Goal: Task Accomplishment & Management: Manage account settings

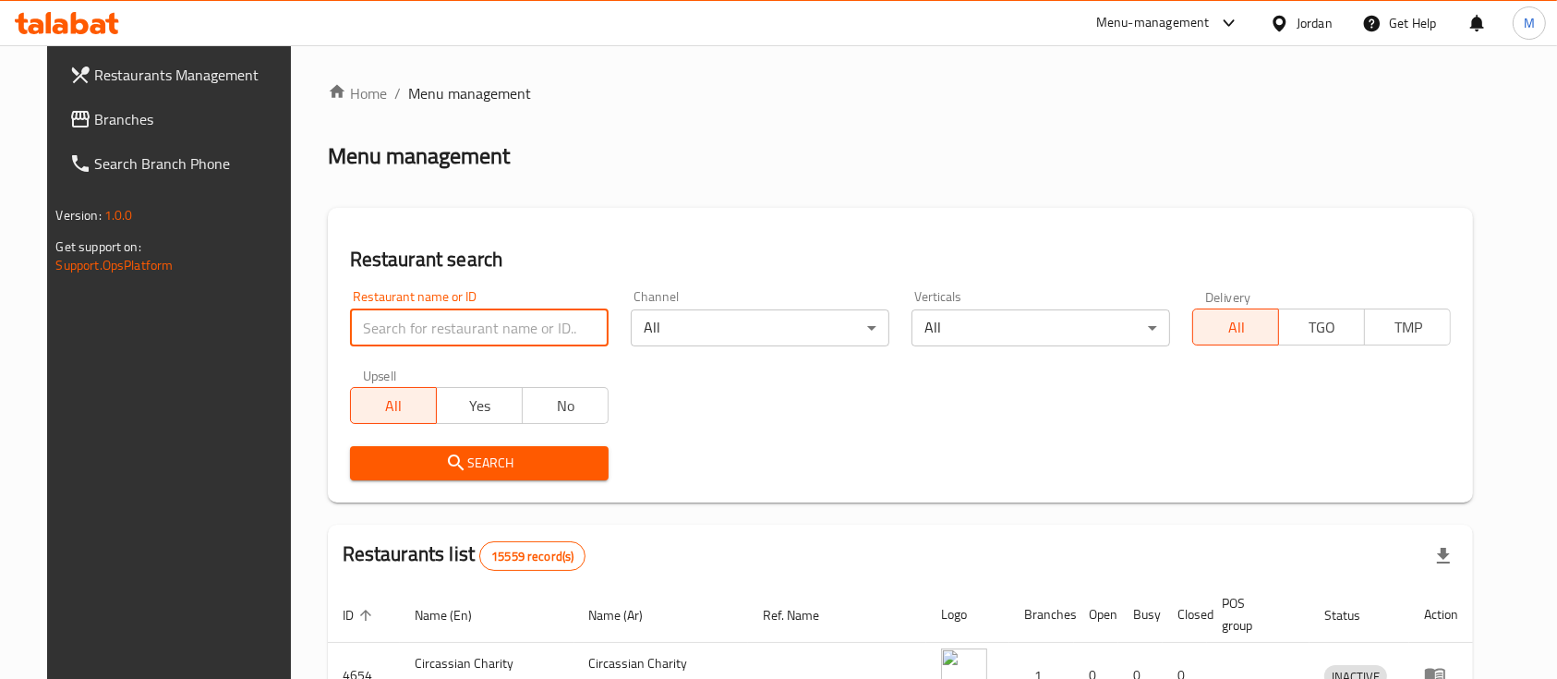
click at [408, 322] on input "search" at bounding box center [479, 327] width 259 height 37
type input "اصل البن"
click button "Search" at bounding box center [479, 463] width 259 height 34
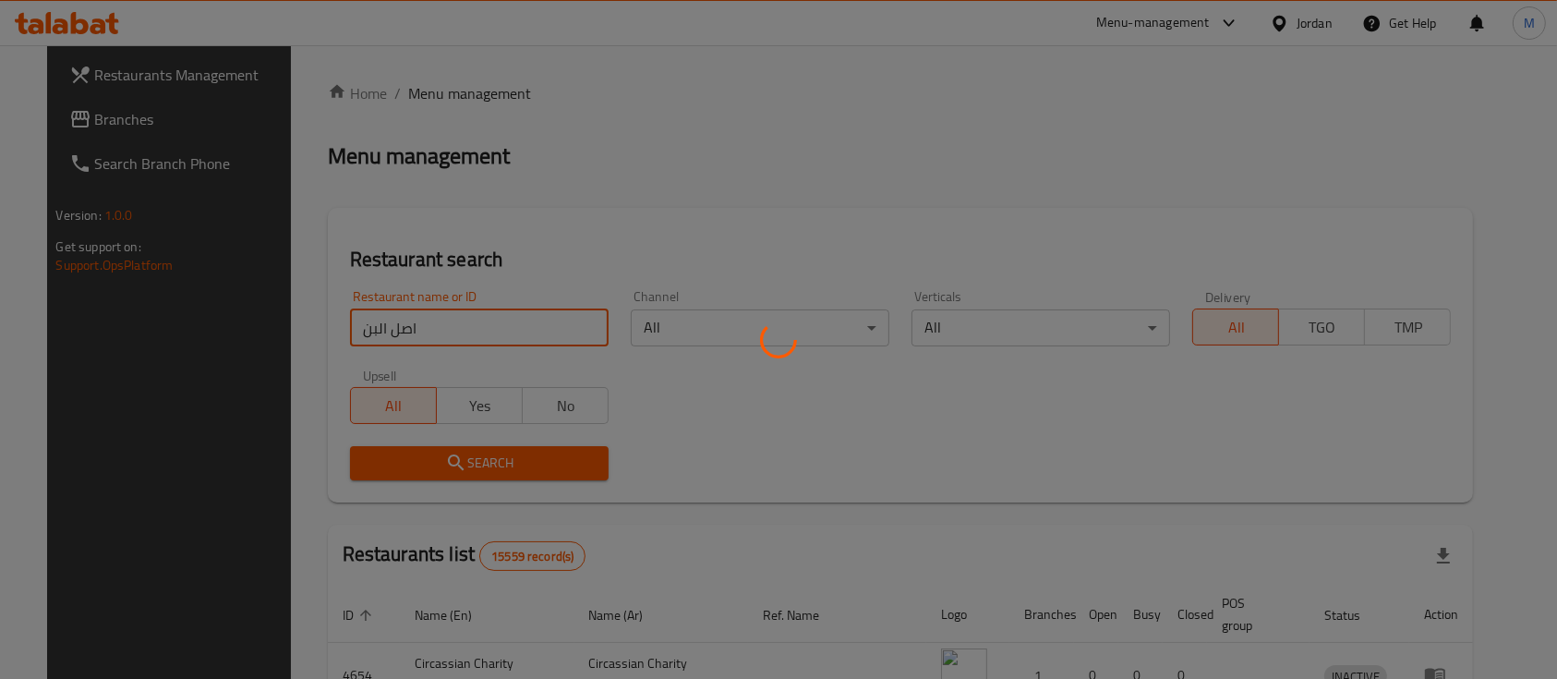
click at [849, 499] on div at bounding box center [778, 339] width 1557 height 679
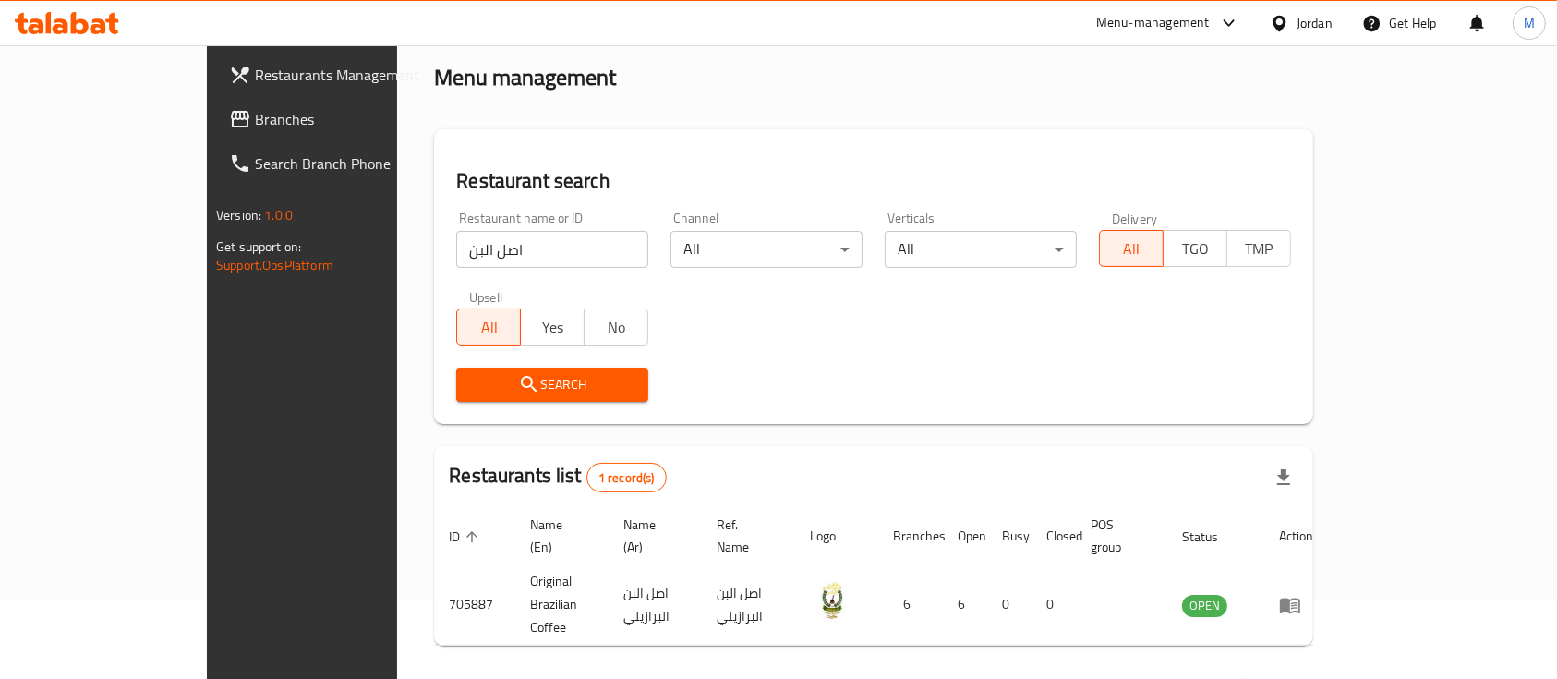
scroll to position [108, 0]
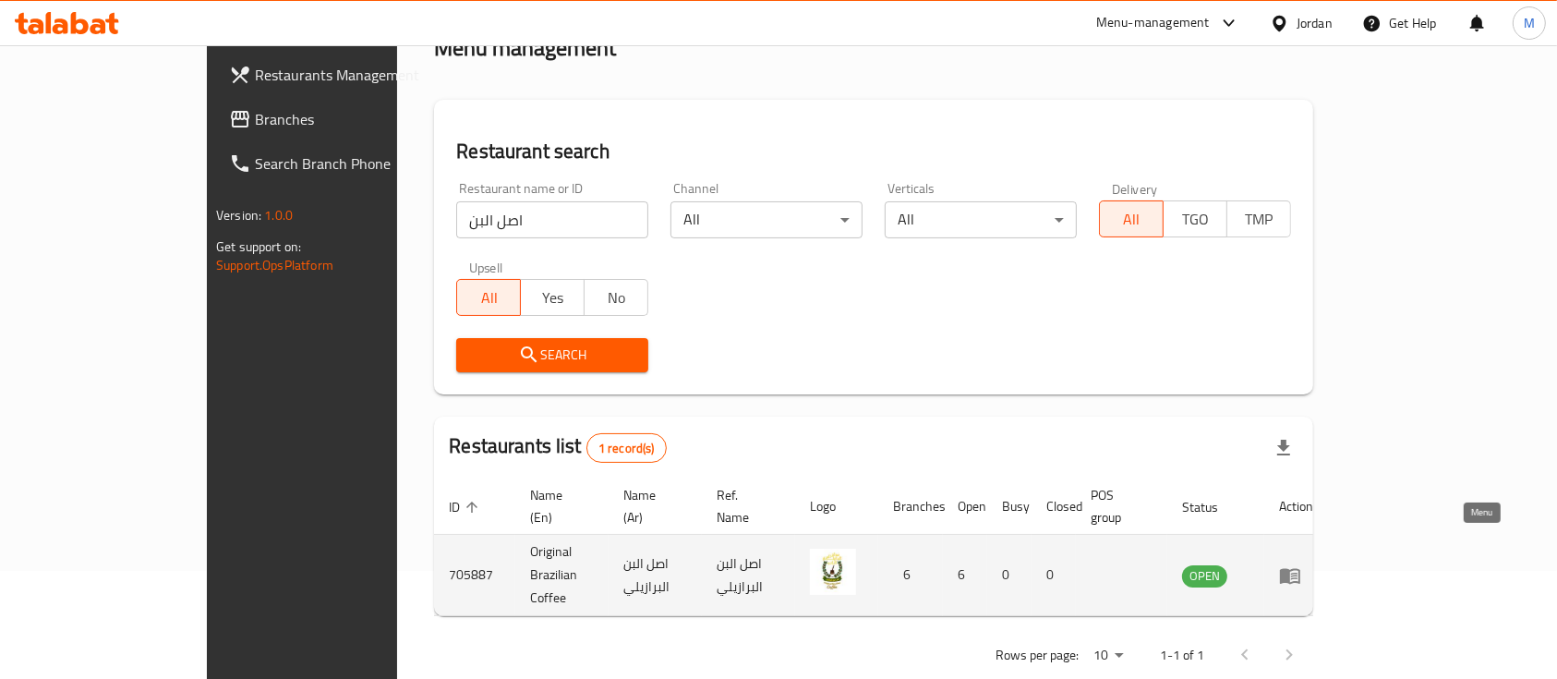
click at [1301, 564] on icon "enhanced table" at bounding box center [1290, 575] width 22 height 22
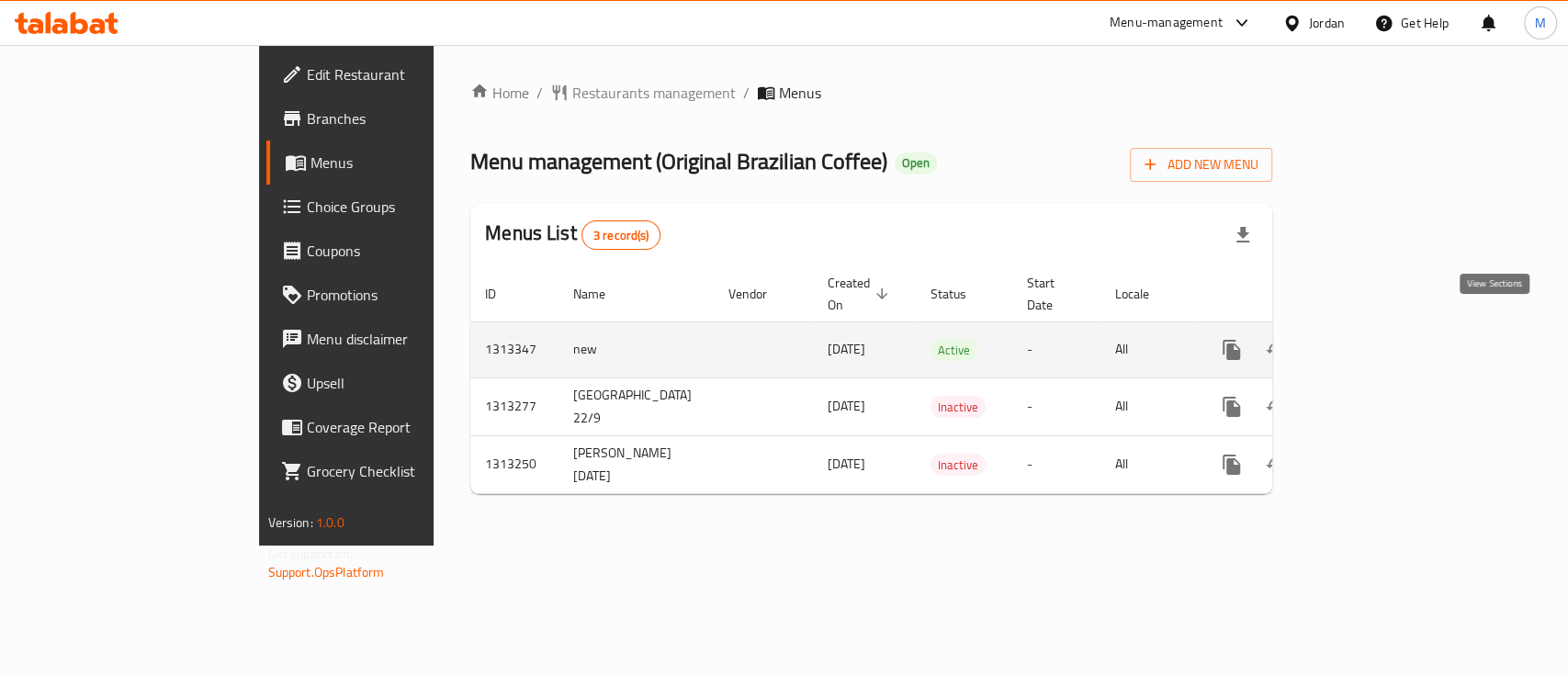
click at [1372, 342] on icon "enhanced table" at bounding box center [1363, 350] width 17 height 17
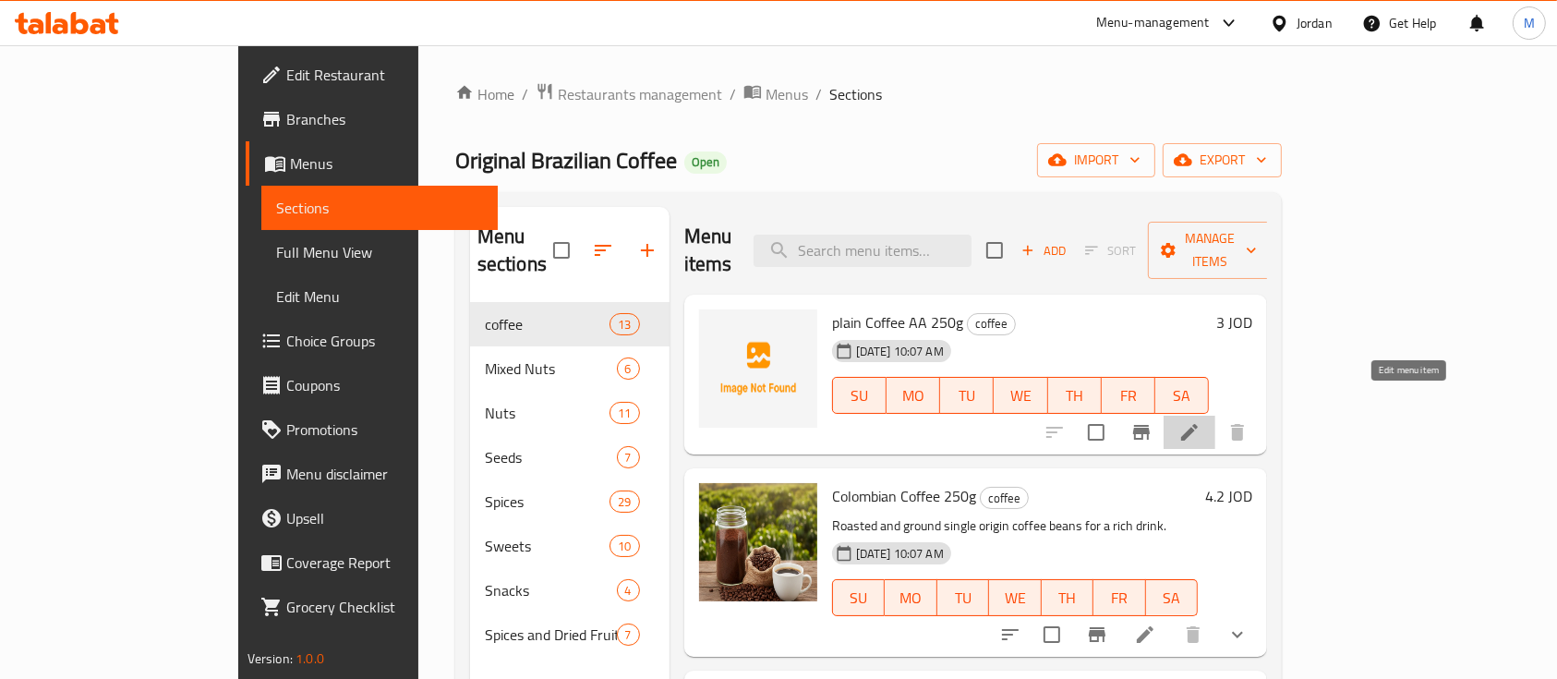
click at [1201, 421] on icon at bounding box center [1189, 432] width 22 height 22
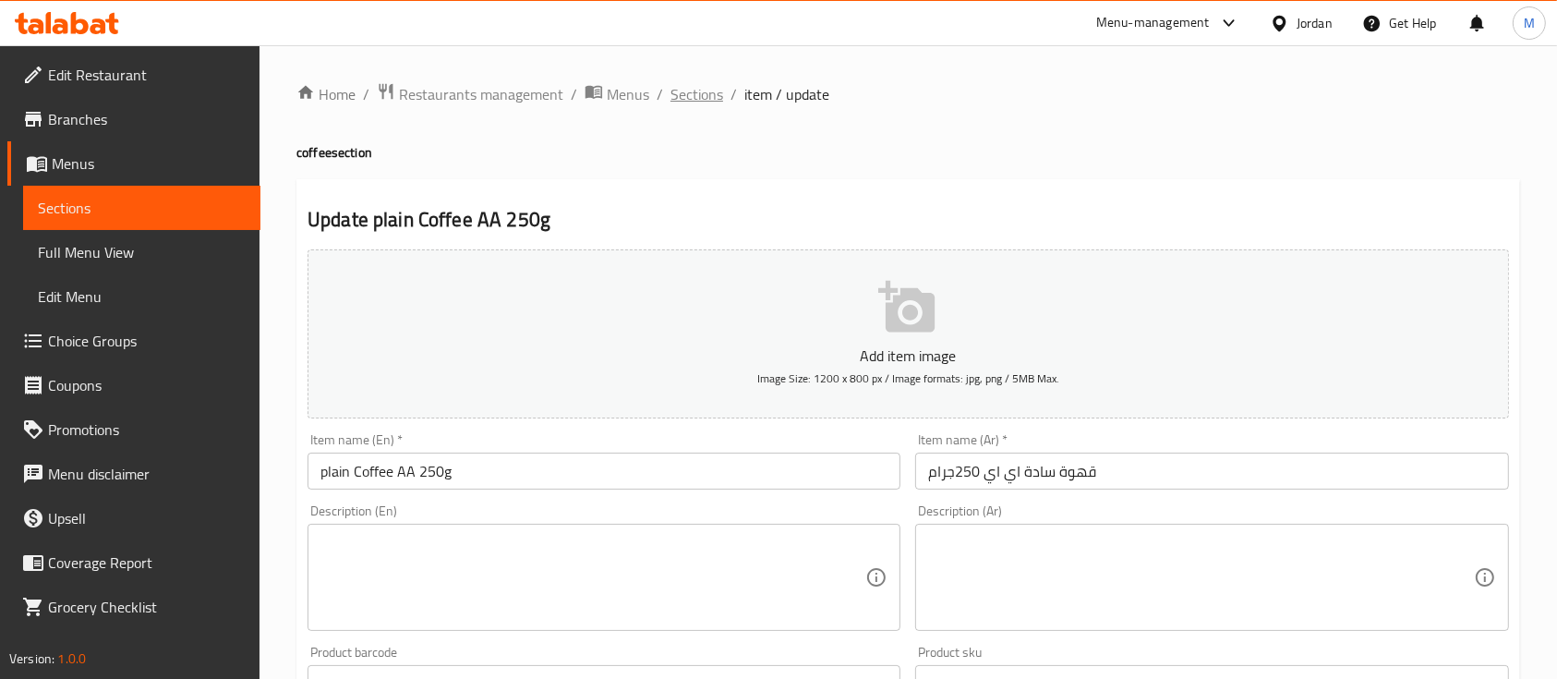
click at [706, 96] on span "Sections" at bounding box center [697, 94] width 53 height 22
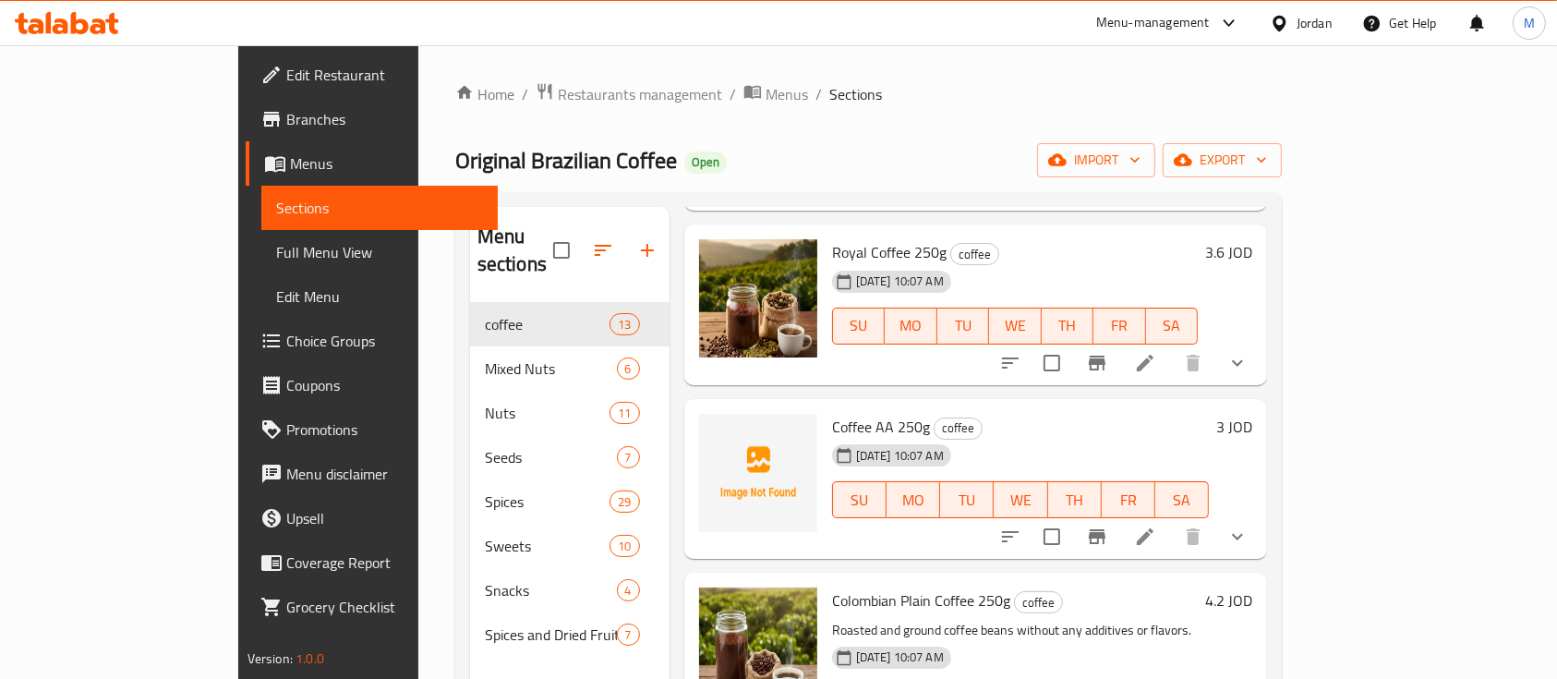
scroll to position [492, 0]
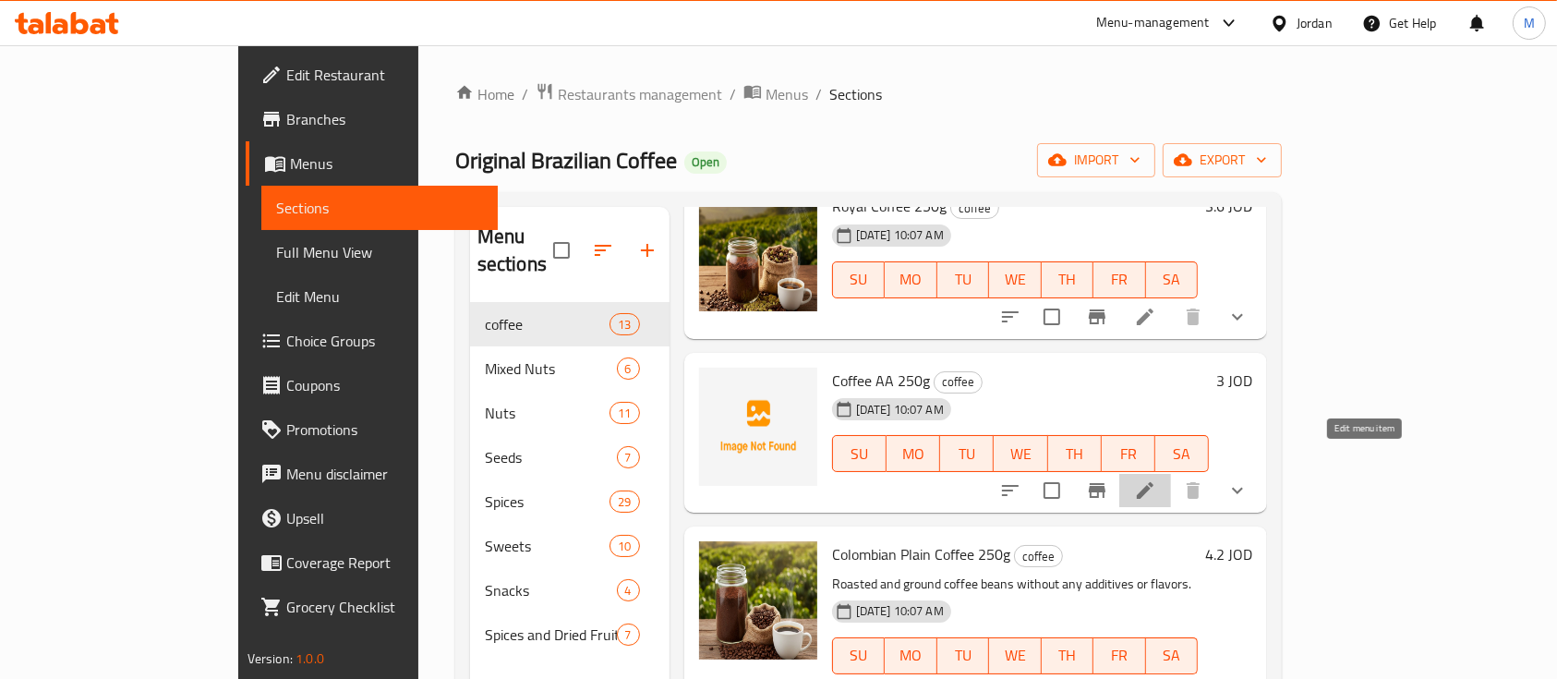
click at [1154, 482] on icon at bounding box center [1145, 490] width 17 height 17
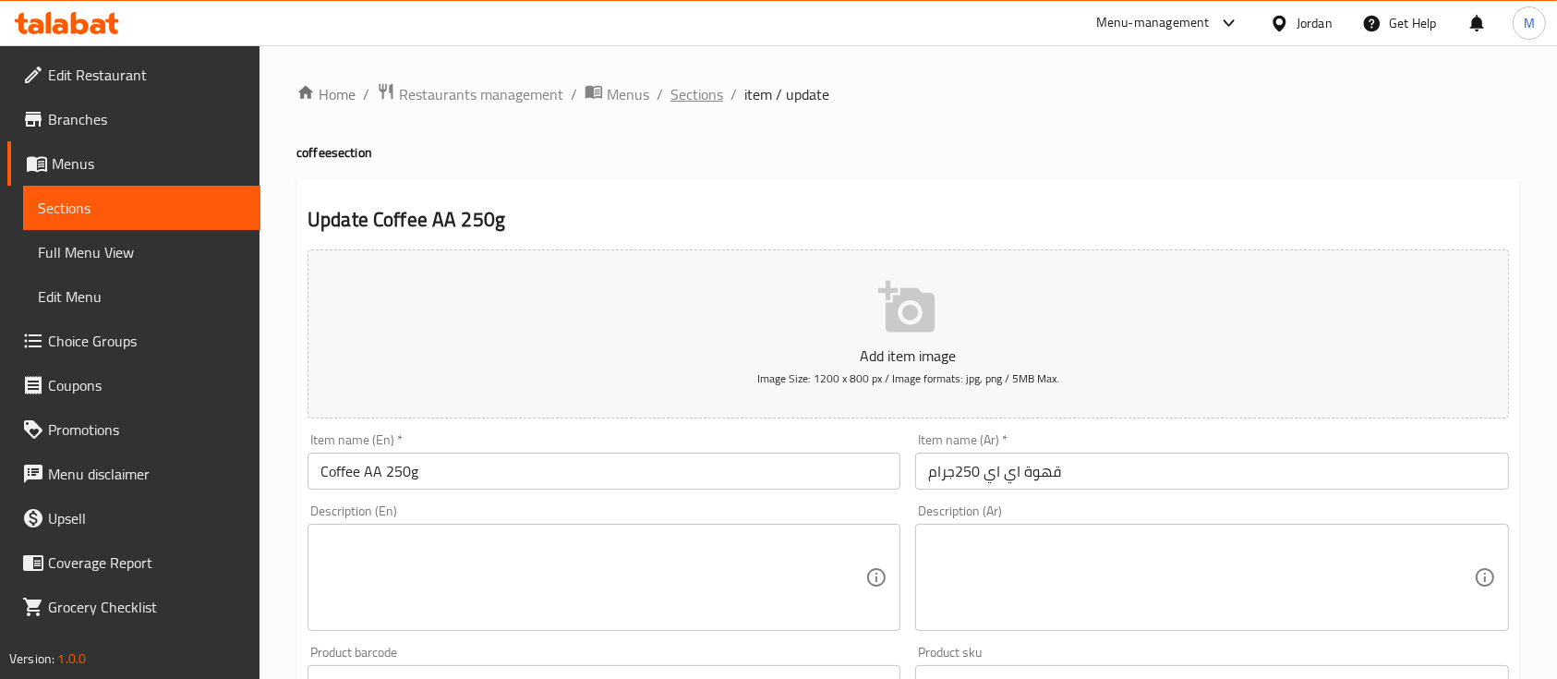
click at [707, 92] on span "Sections" at bounding box center [697, 94] width 53 height 22
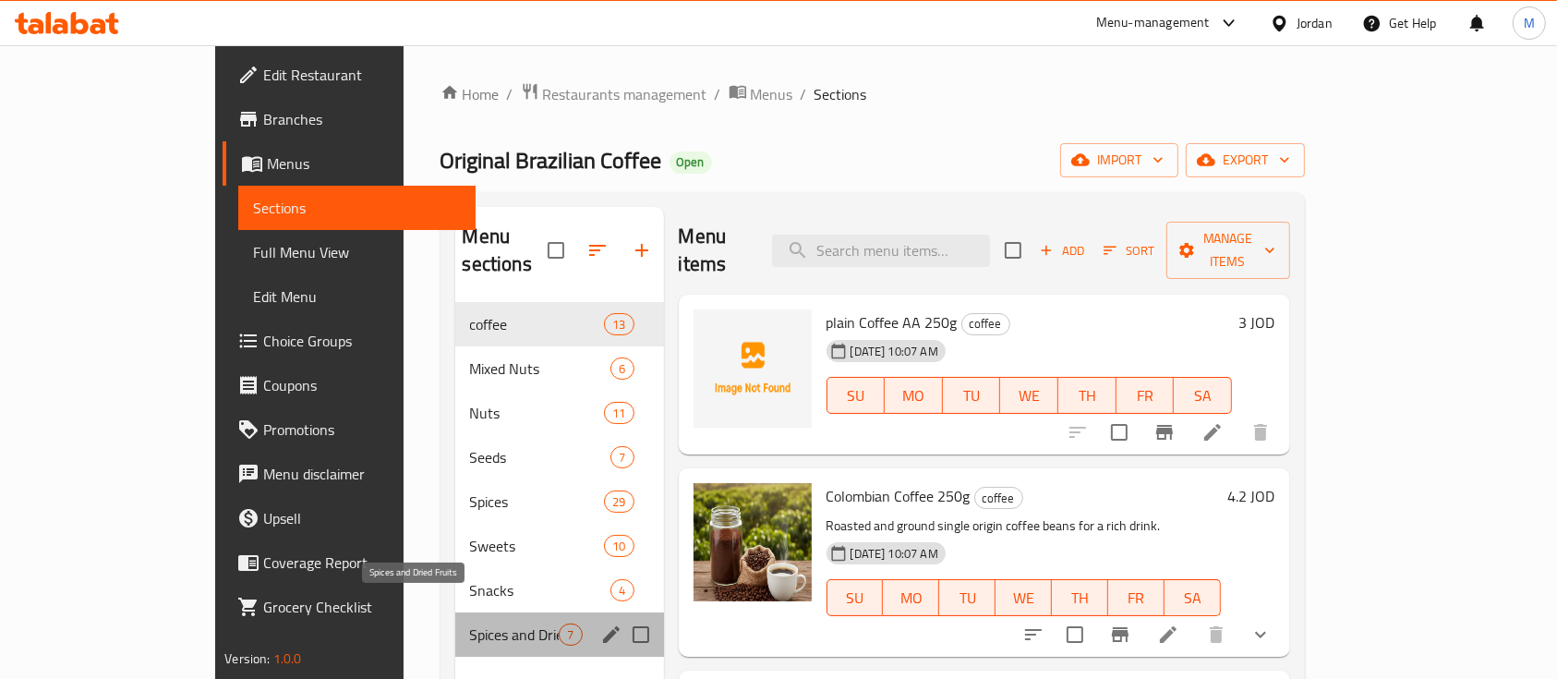
click at [470, 623] on span "Spices and Dried Fruits" at bounding box center [515, 634] width 90 height 22
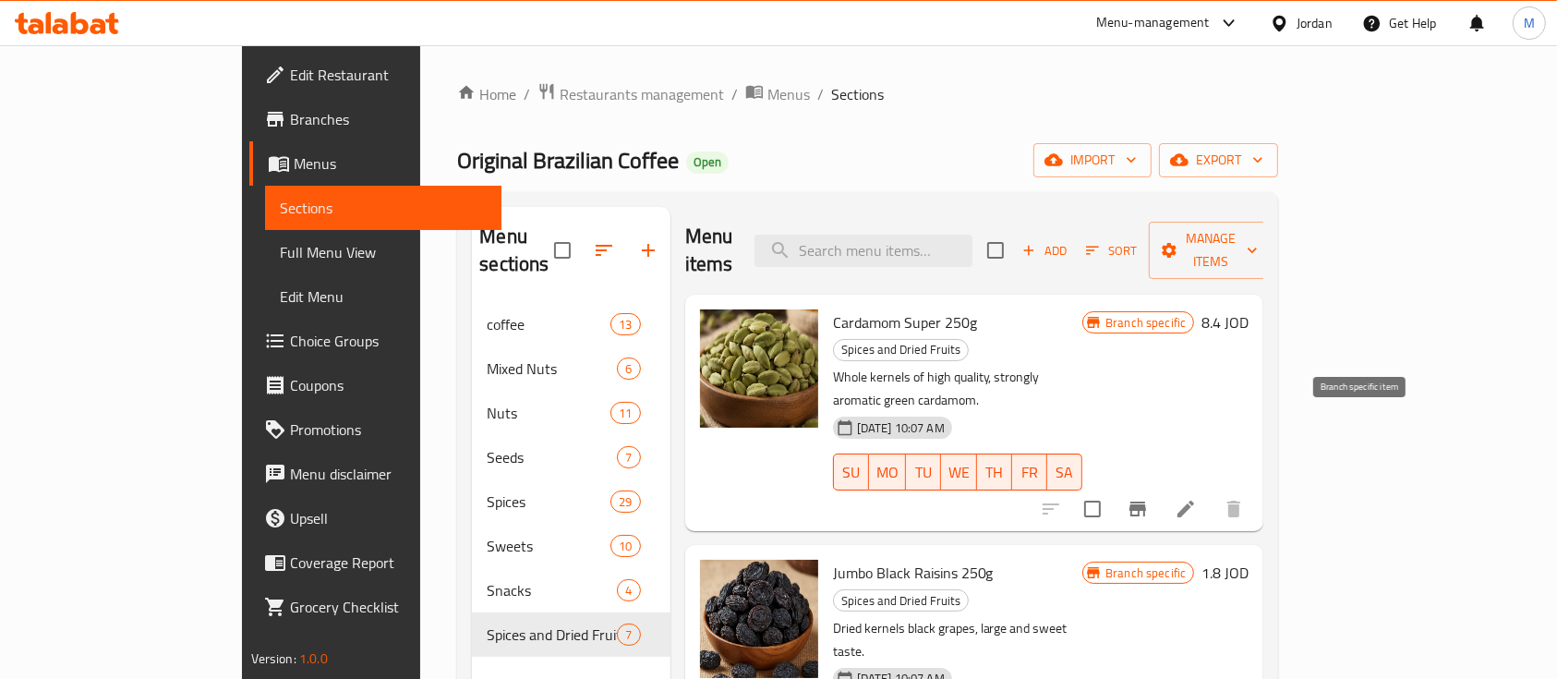
click at [1160, 487] on button "Branch-specific-item" at bounding box center [1138, 509] width 44 height 44
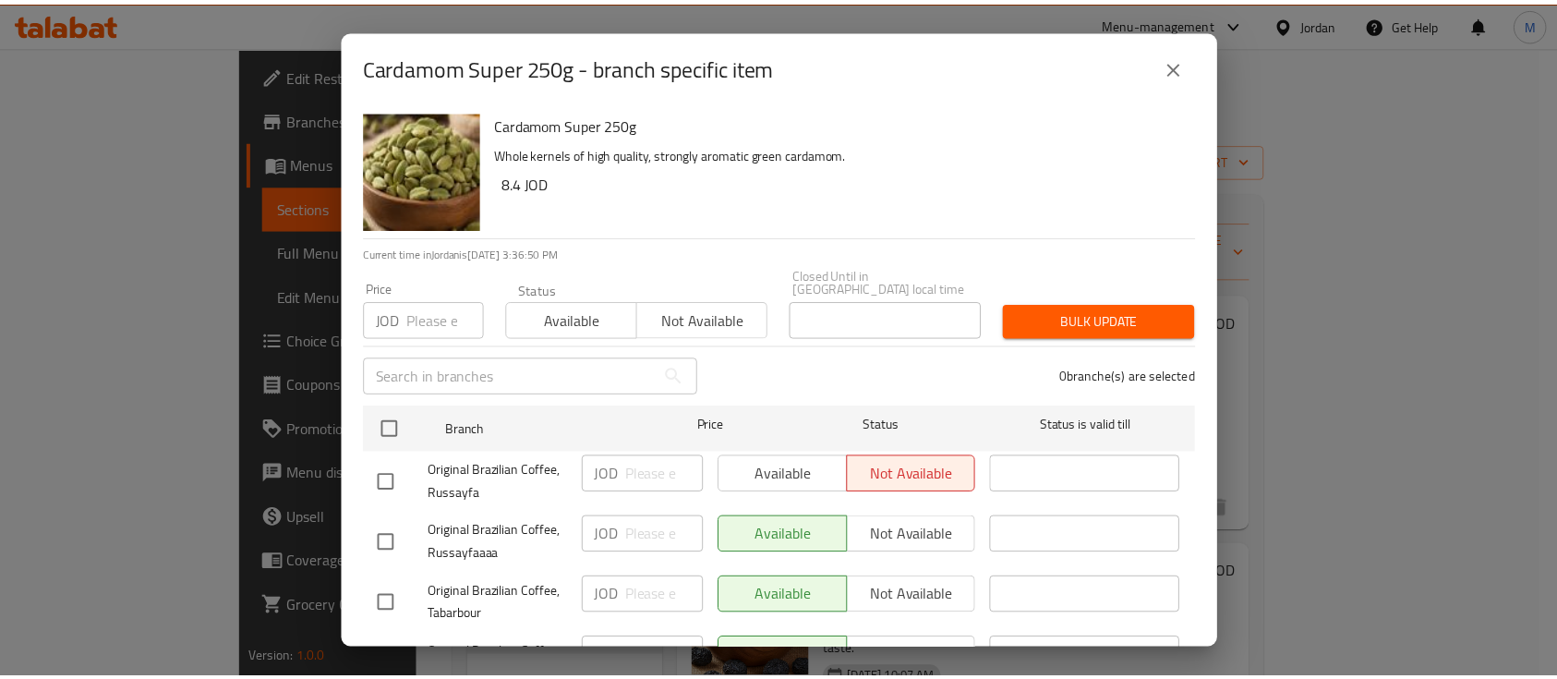
scroll to position [203, 0]
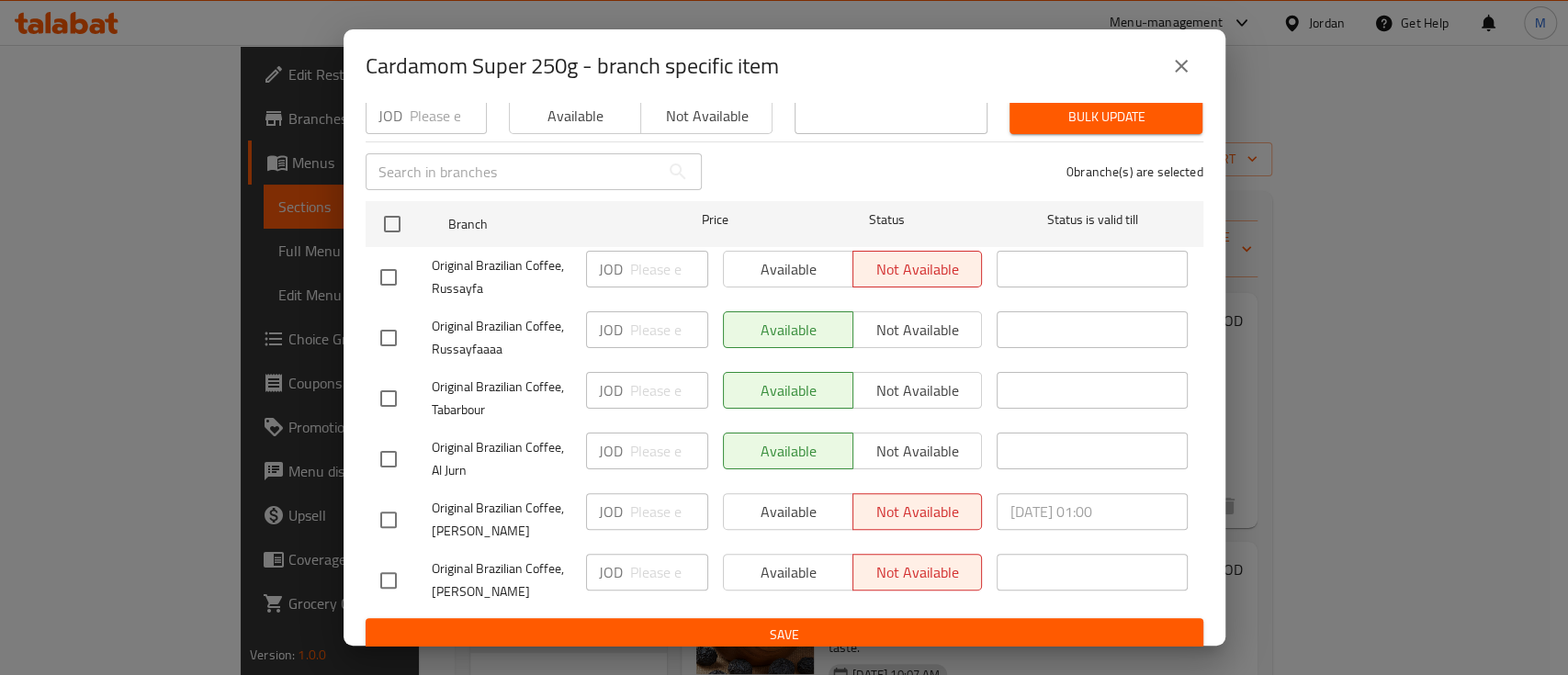
click at [1177, 79] on button "close" at bounding box center [1181, 66] width 44 height 44
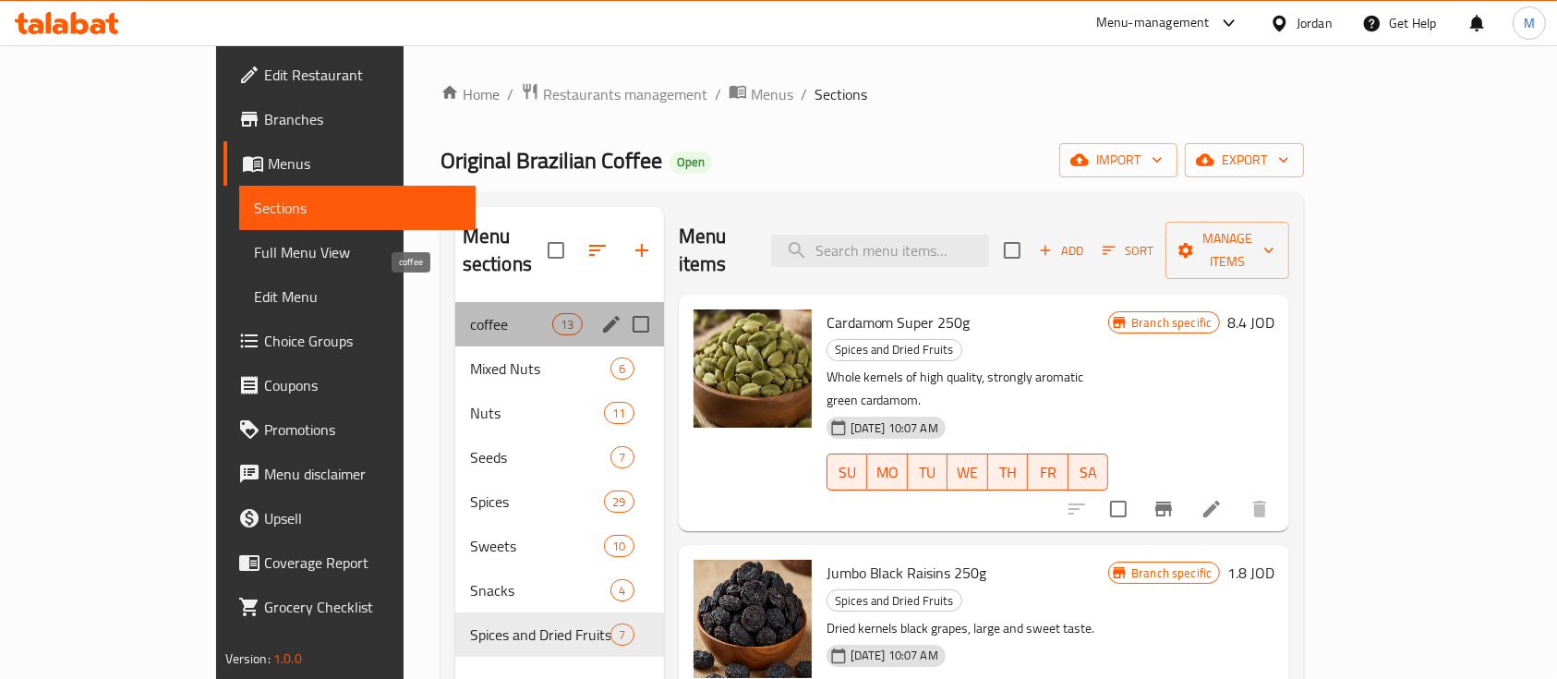
click at [470, 313] on span "coffee" at bounding box center [511, 324] width 83 height 22
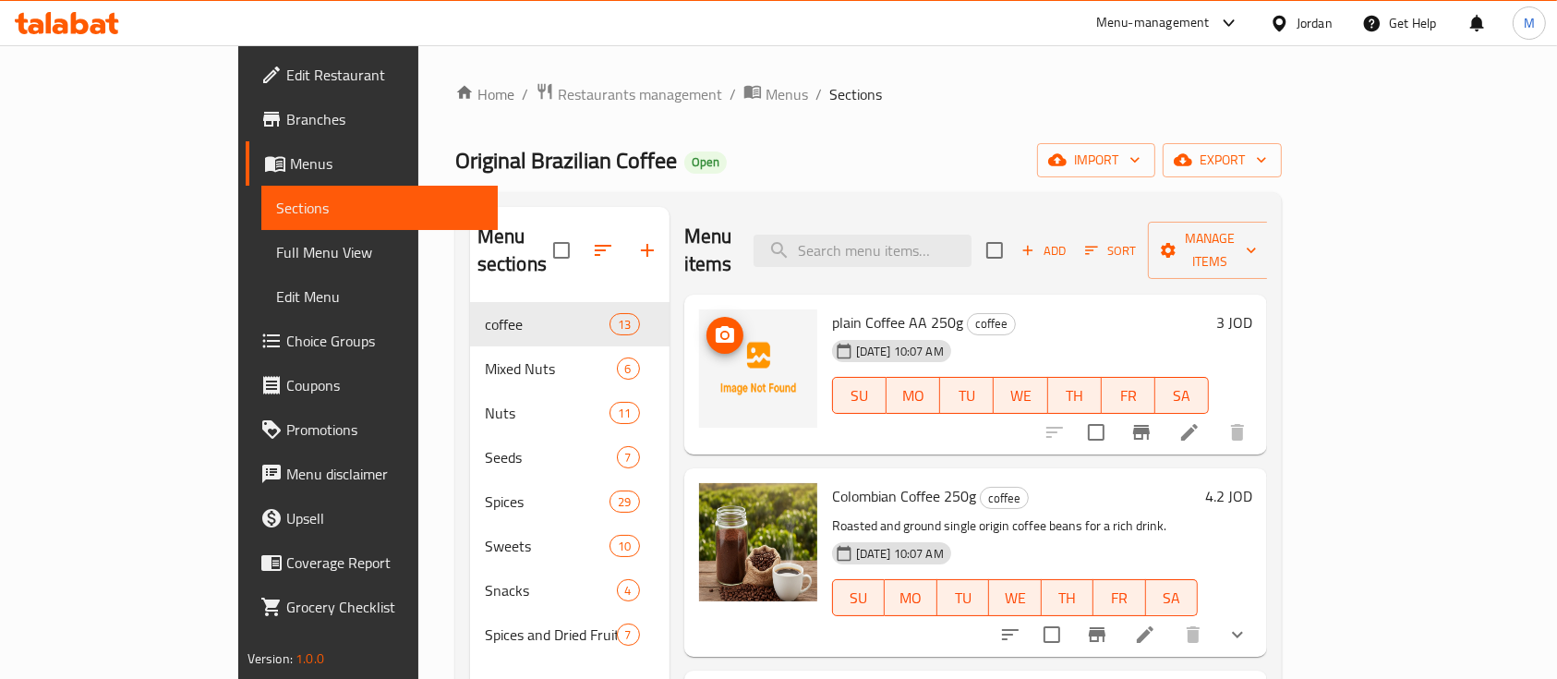
click at [707, 324] on span "upload picture" at bounding box center [725, 335] width 37 height 22
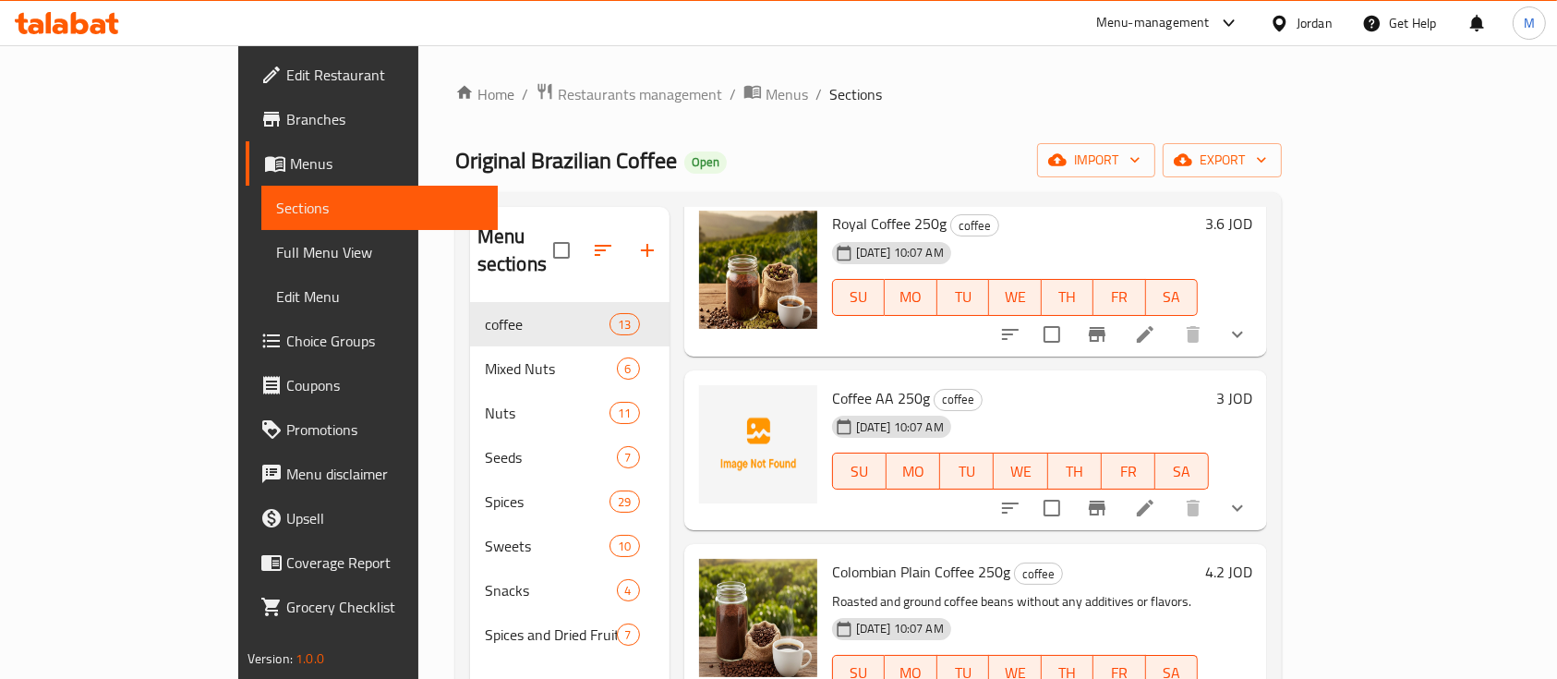
scroll to position [492, 0]
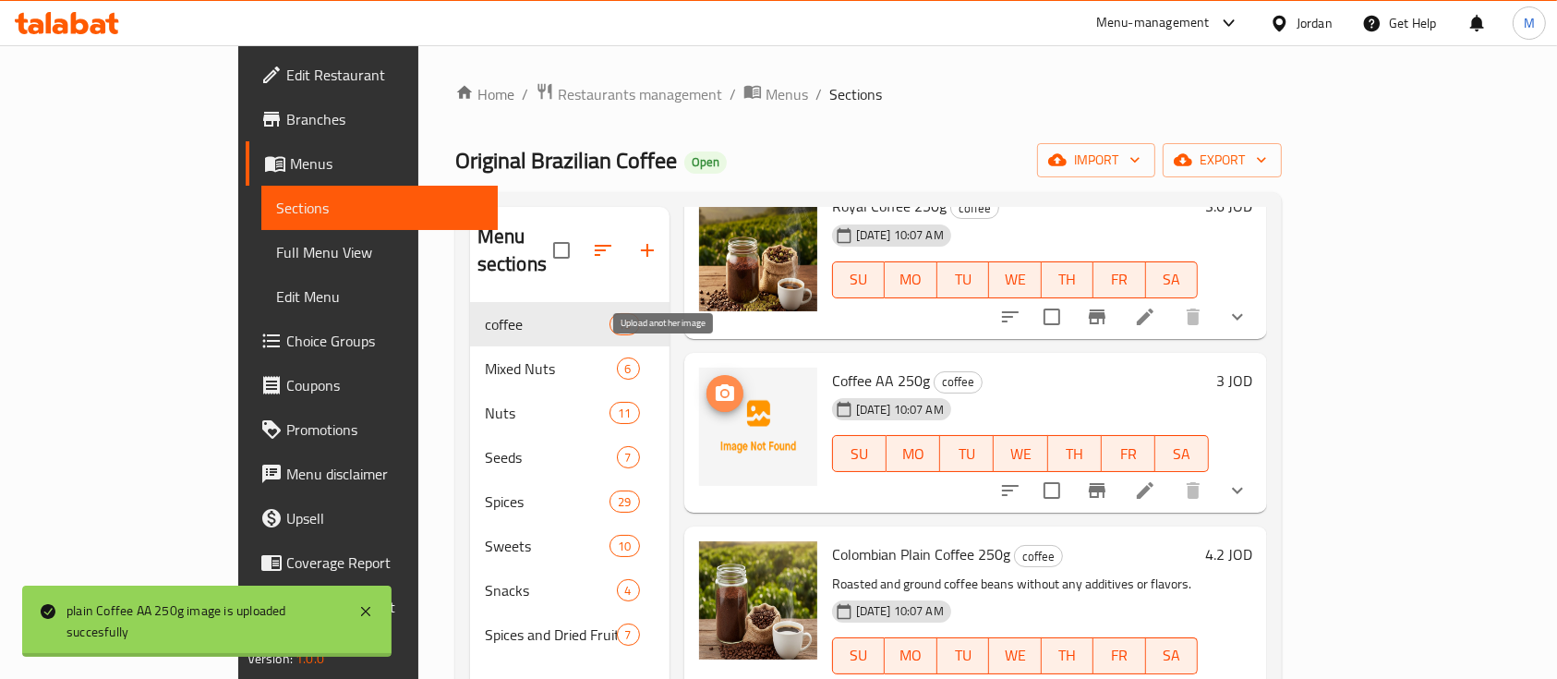
click at [707, 382] on span "upload picture" at bounding box center [725, 393] width 37 height 22
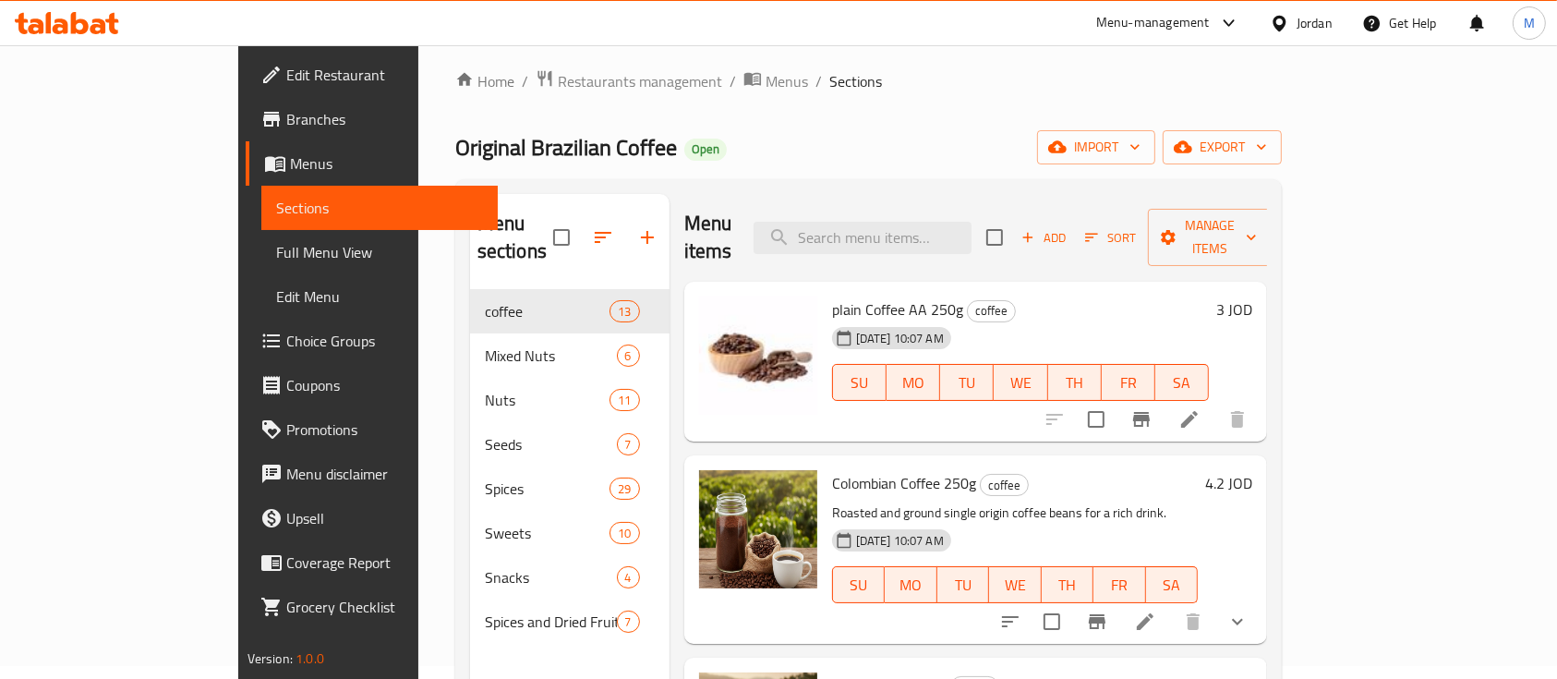
scroll to position [12, 0]
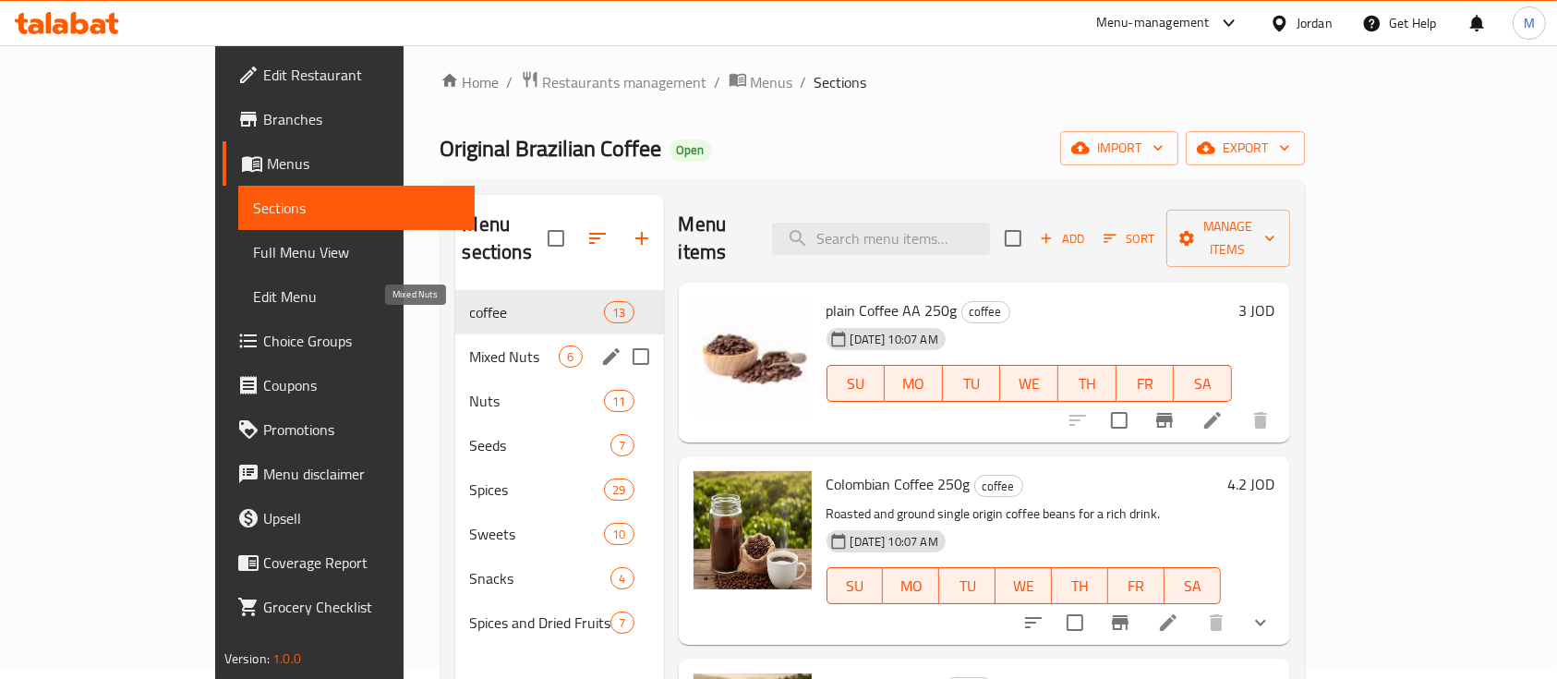
click at [470, 345] on span "Mixed Nuts" at bounding box center [515, 356] width 90 height 22
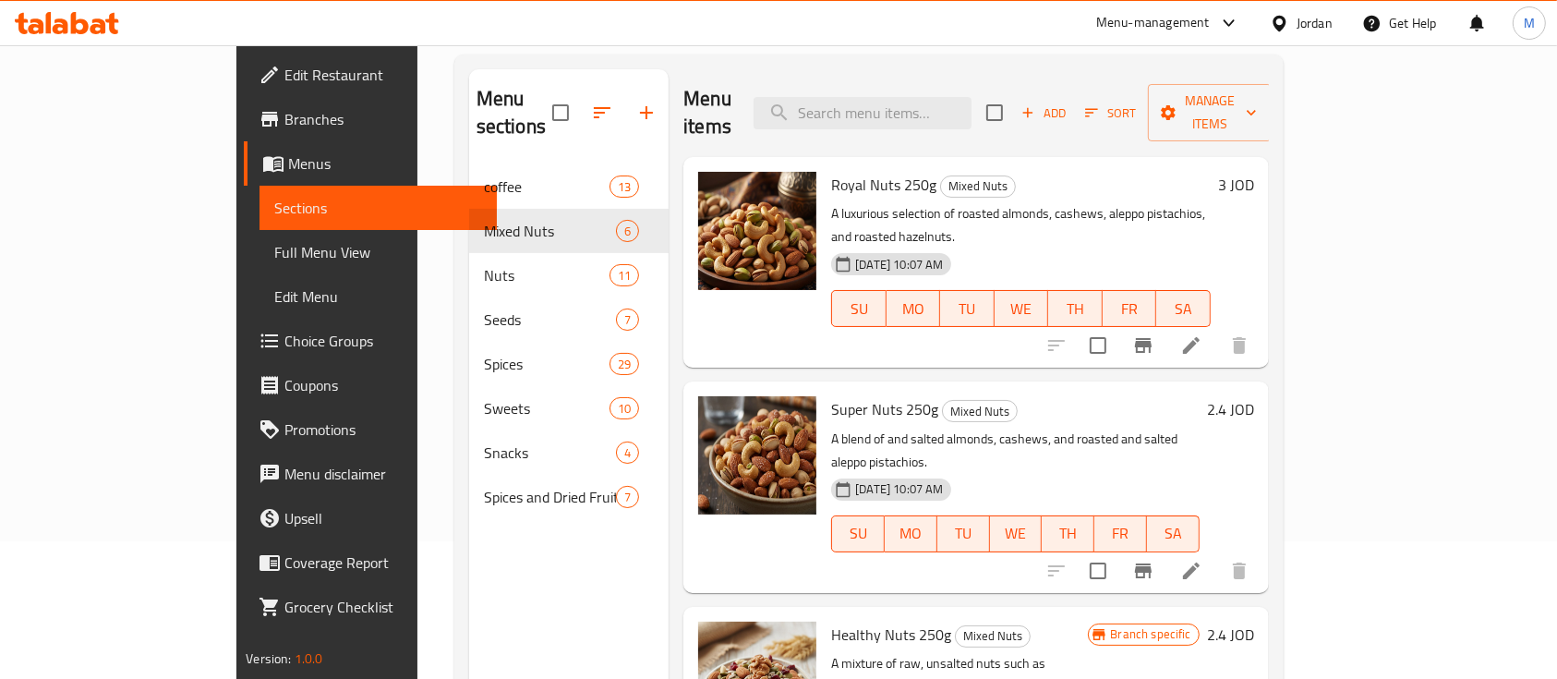
scroll to position [12, 0]
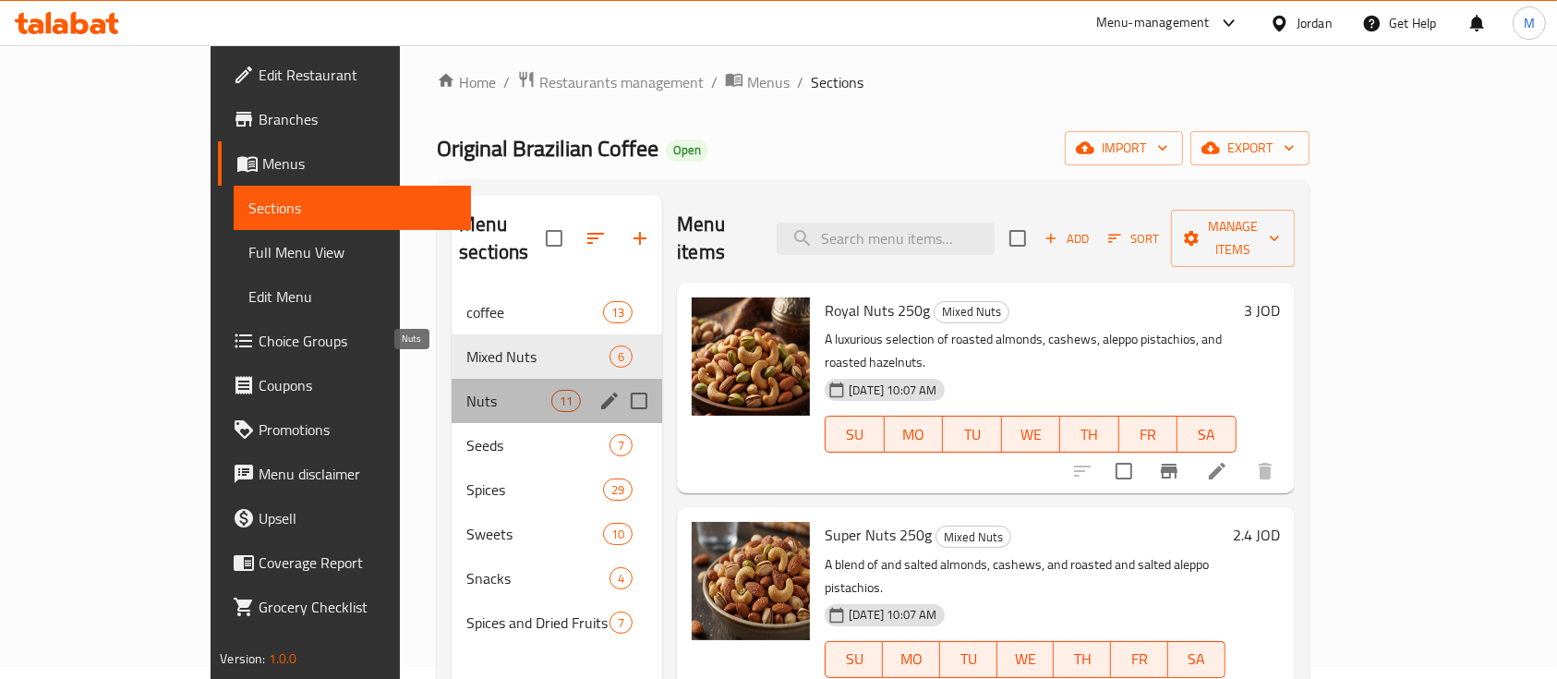
click at [466, 390] on span "Nuts" at bounding box center [508, 401] width 85 height 22
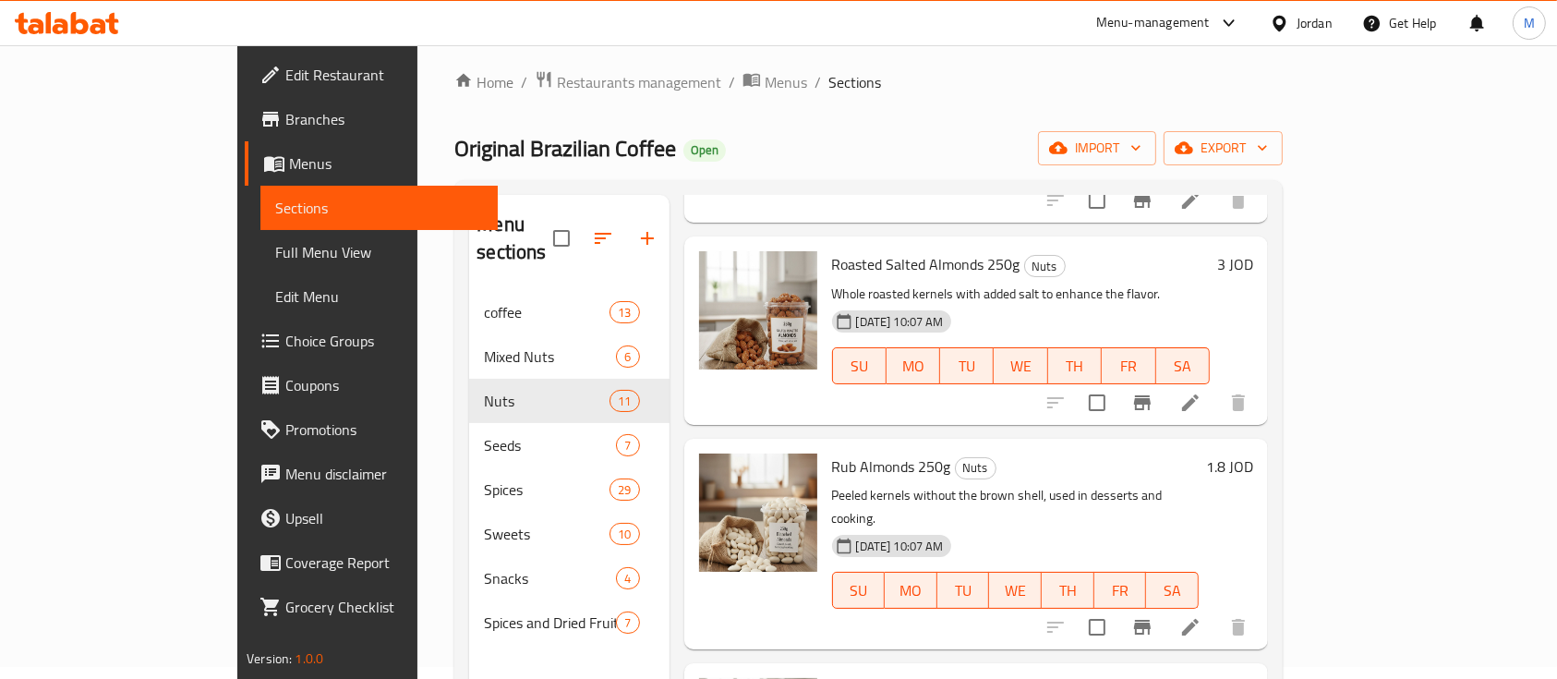
scroll to position [369, 0]
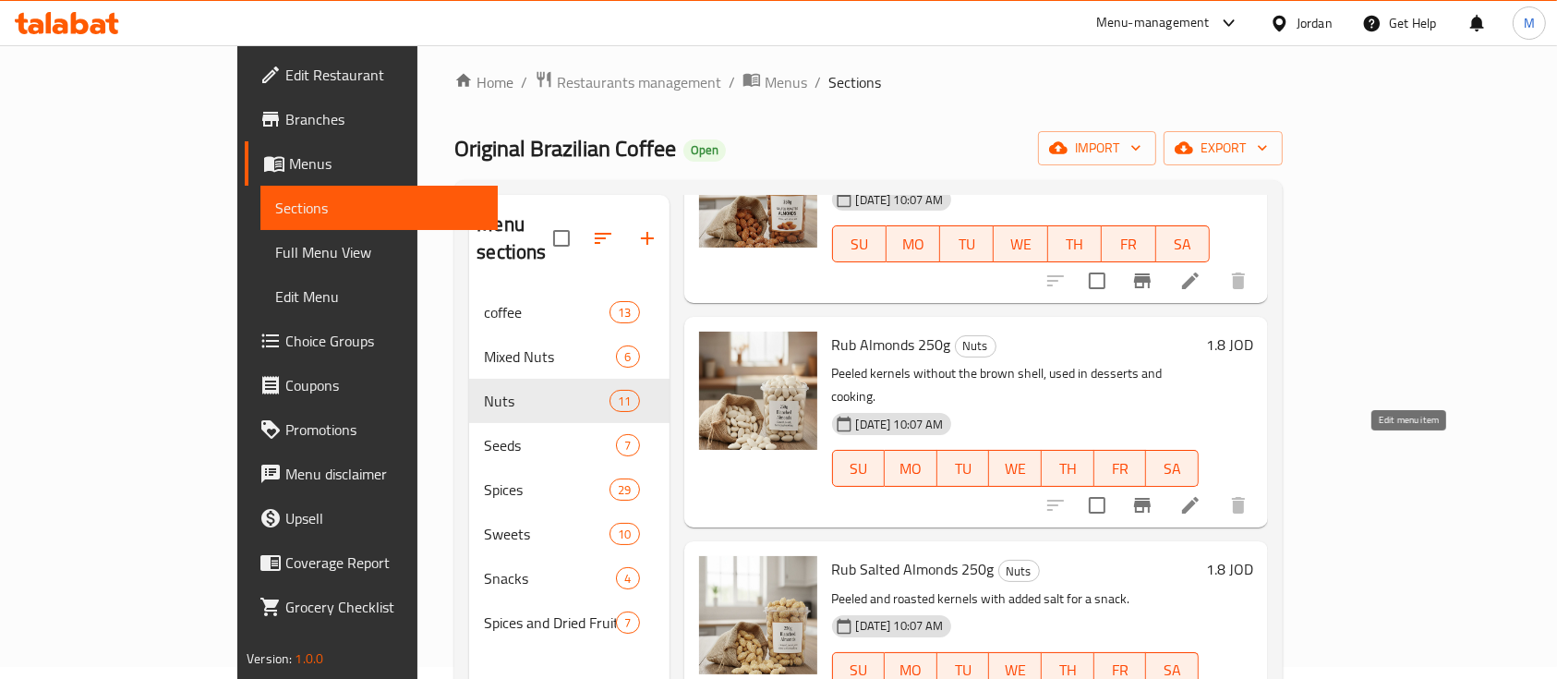
click at [1202, 494] on icon at bounding box center [1190, 505] width 22 height 22
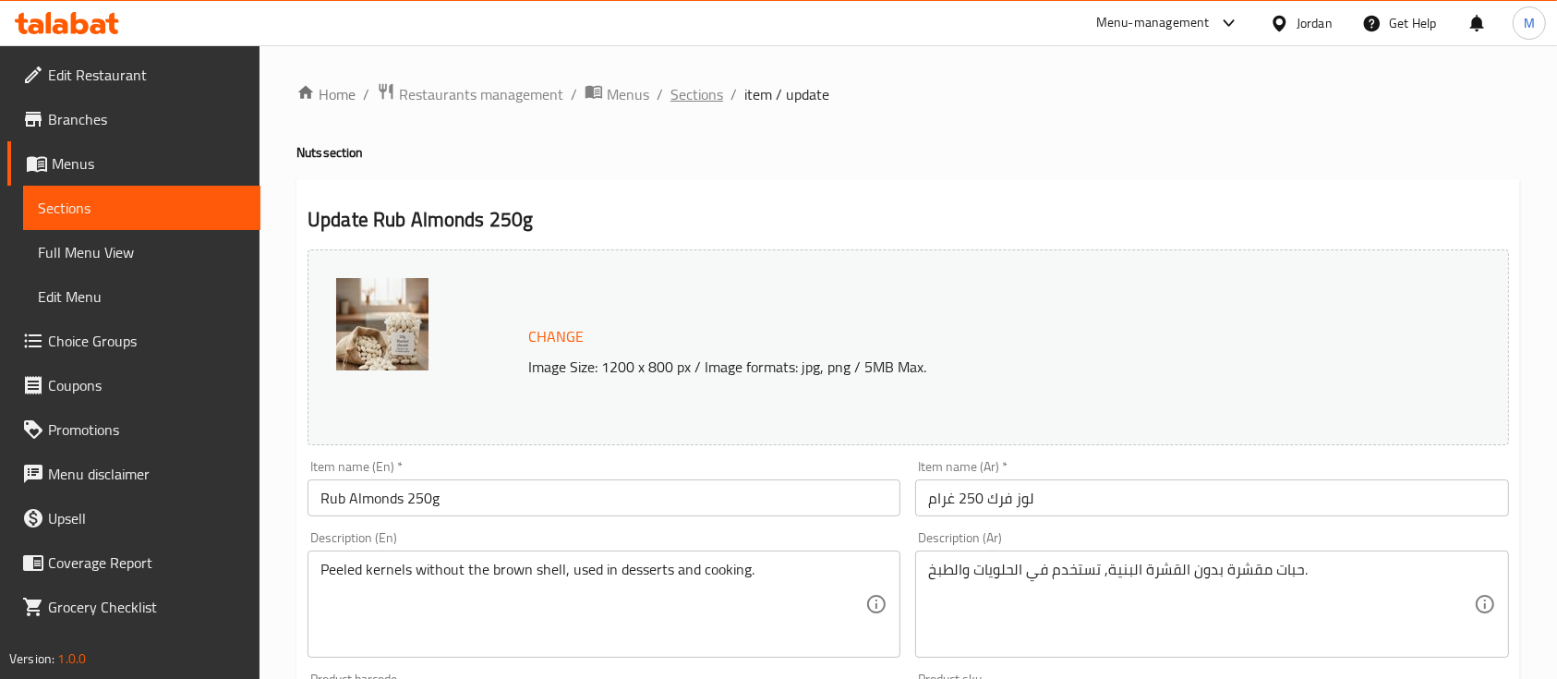
click at [708, 97] on span "Sections" at bounding box center [697, 94] width 53 height 22
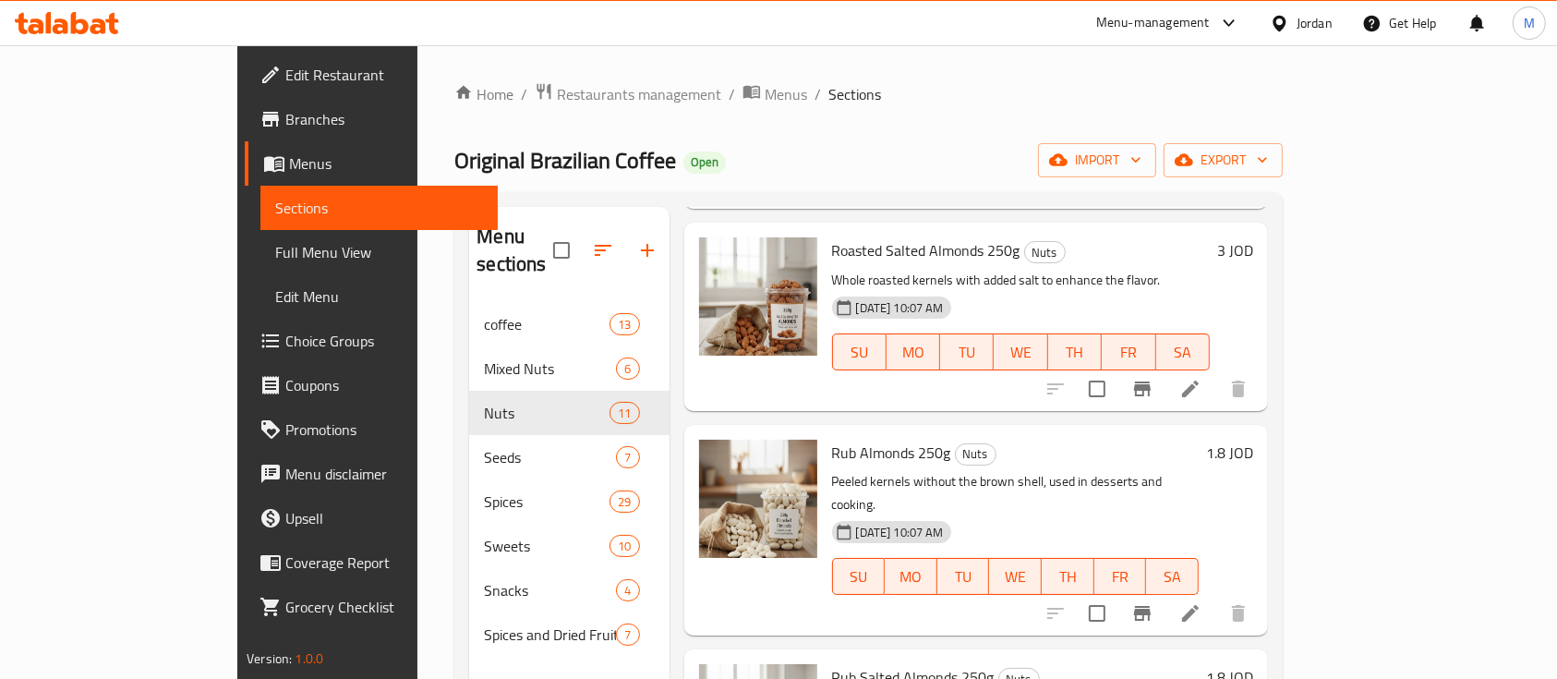
scroll to position [369, 0]
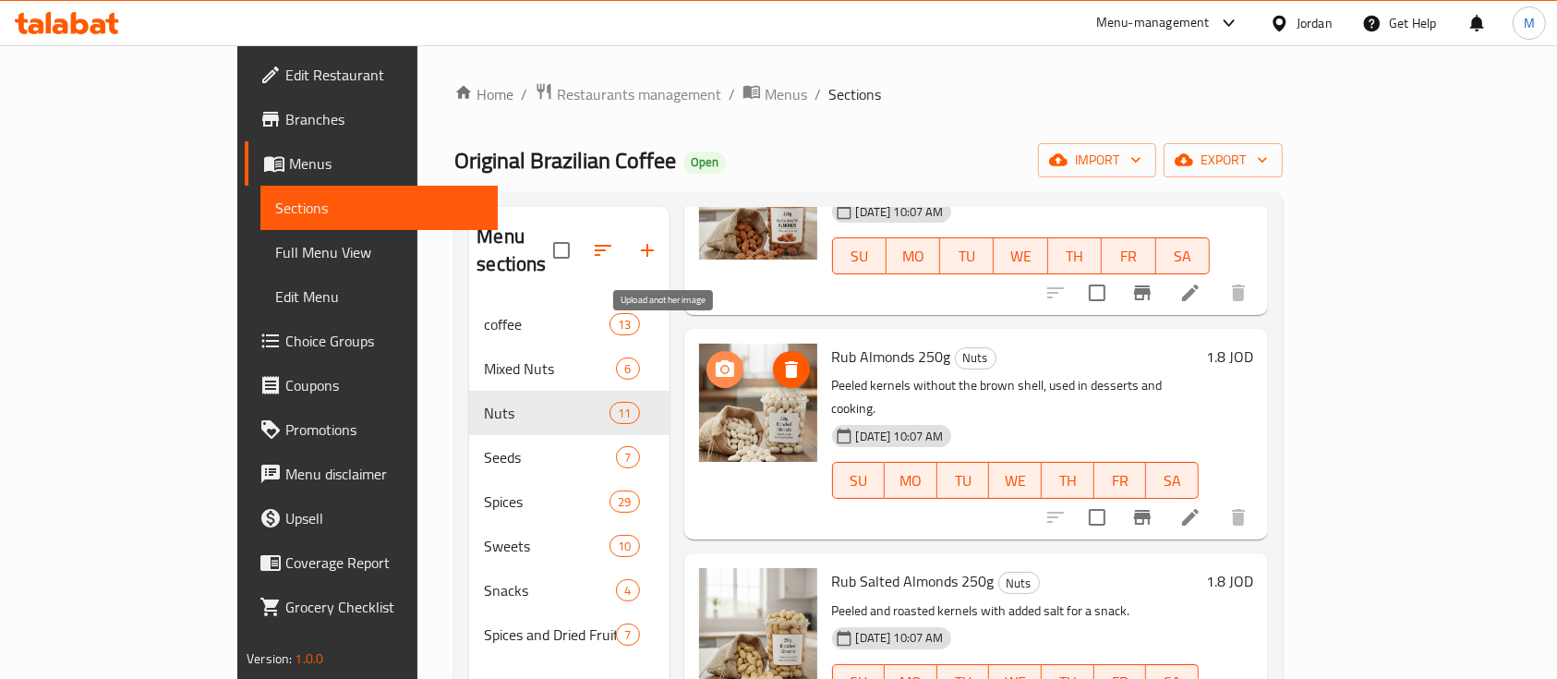
click at [716, 360] on icon "upload picture" at bounding box center [725, 368] width 18 height 17
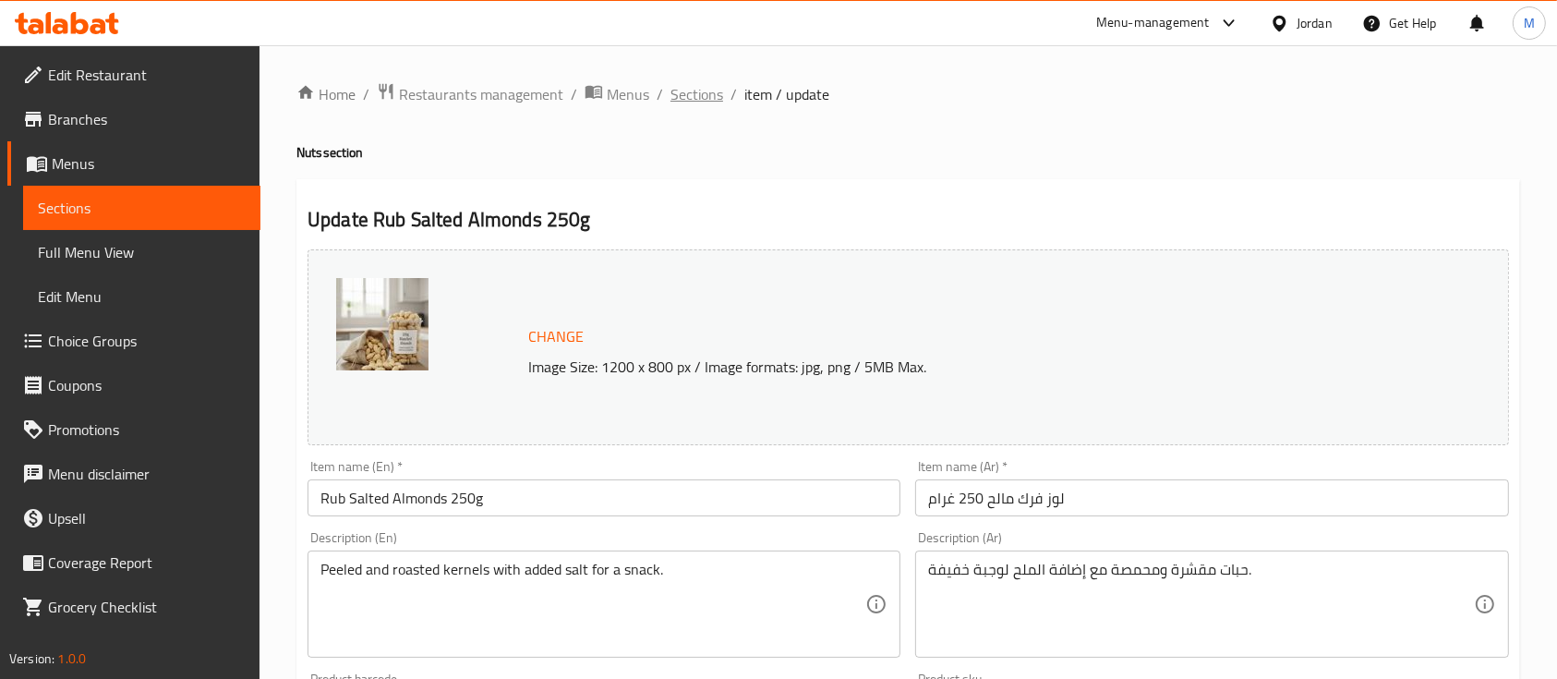
click at [698, 87] on span "Sections" at bounding box center [697, 94] width 53 height 22
